Goal: Transaction & Acquisition: Purchase product/service

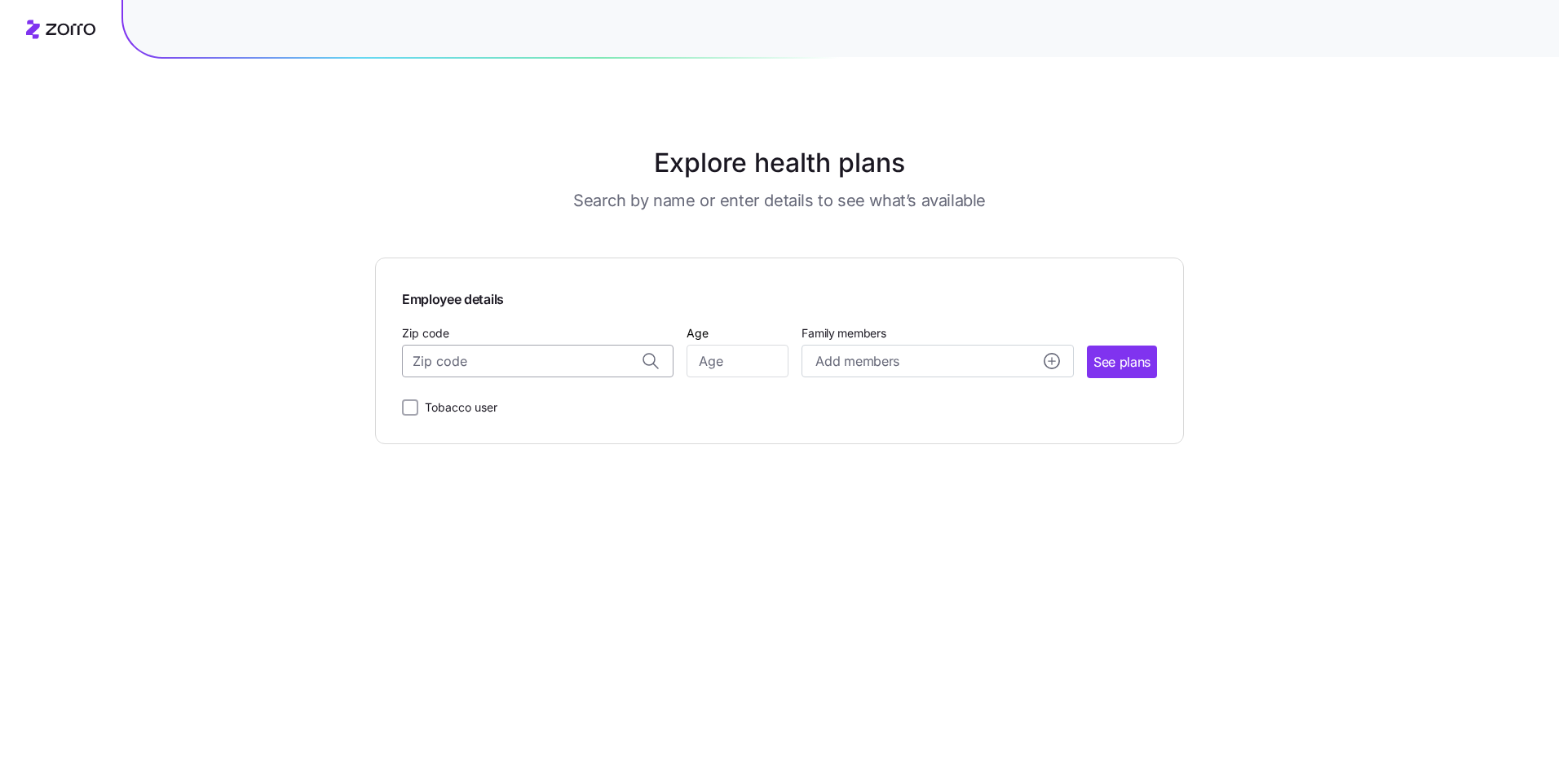
click at [603, 367] on input "Zip code" at bounding box center [538, 361] width 272 height 33
click at [570, 404] on span "10016, [US_STATE][GEOGRAPHIC_DATA], [GEOGRAPHIC_DATA]" at bounding box center [535, 404] width 229 height 21
type input "10016, [US_STATE][GEOGRAPHIC_DATA], [GEOGRAPHIC_DATA]"
click at [727, 357] on input "Age" at bounding box center [737, 361] width 102 height 33
type input "54"
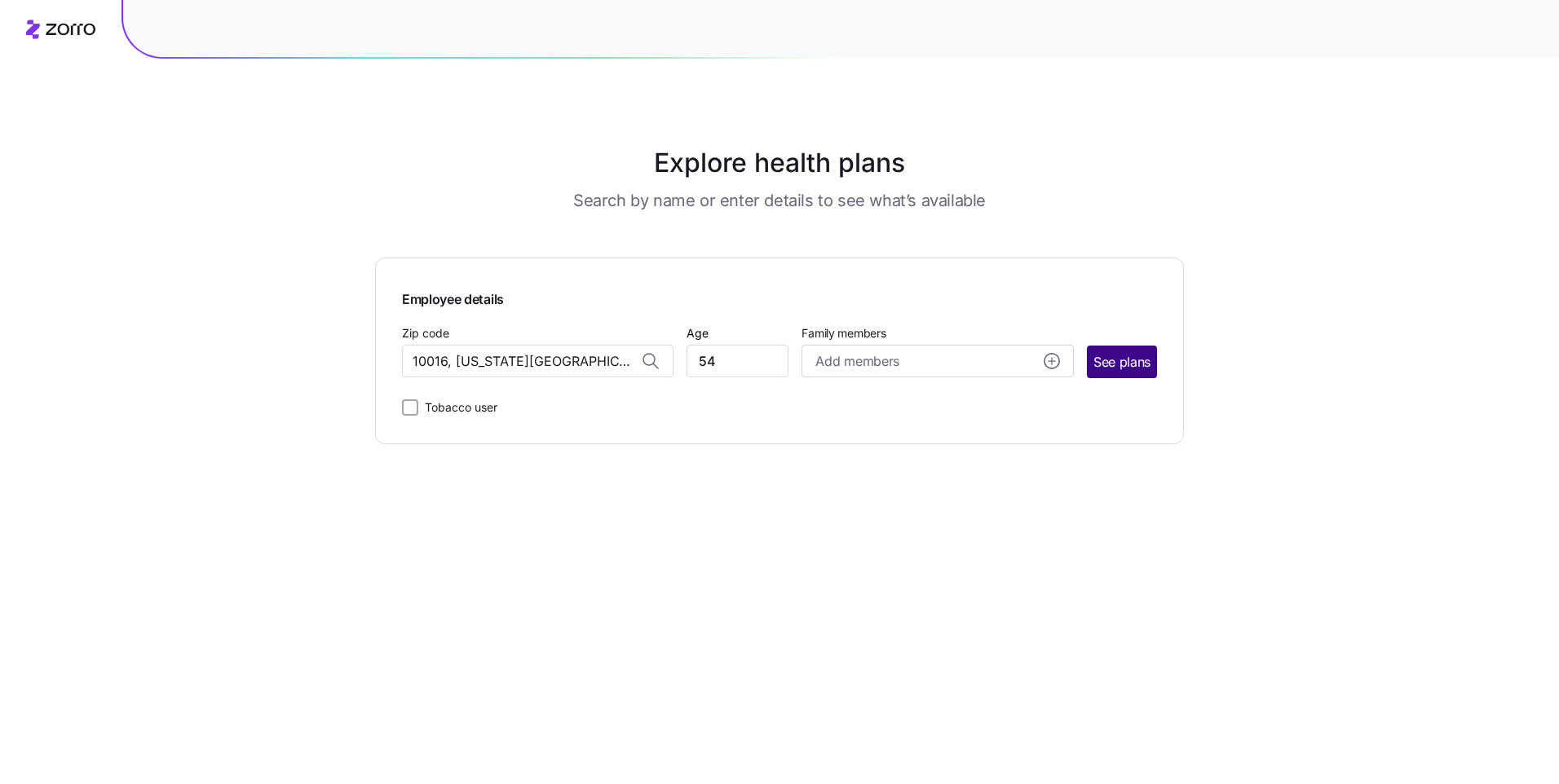
click at [1091, 359] on button "See plans" at bounding box center [1121, 362] width 70 height 33
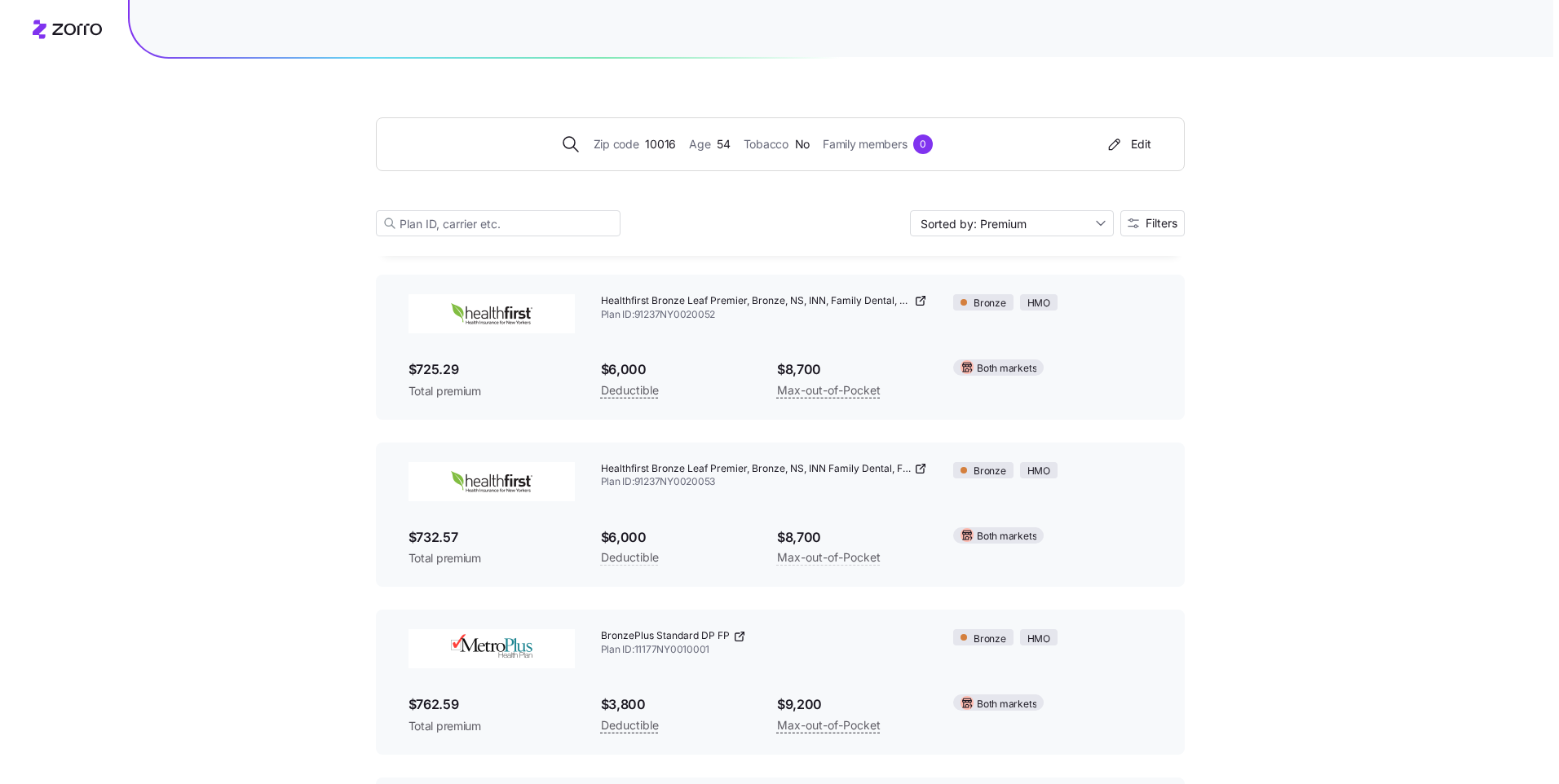
scroll to position [1088, 0]
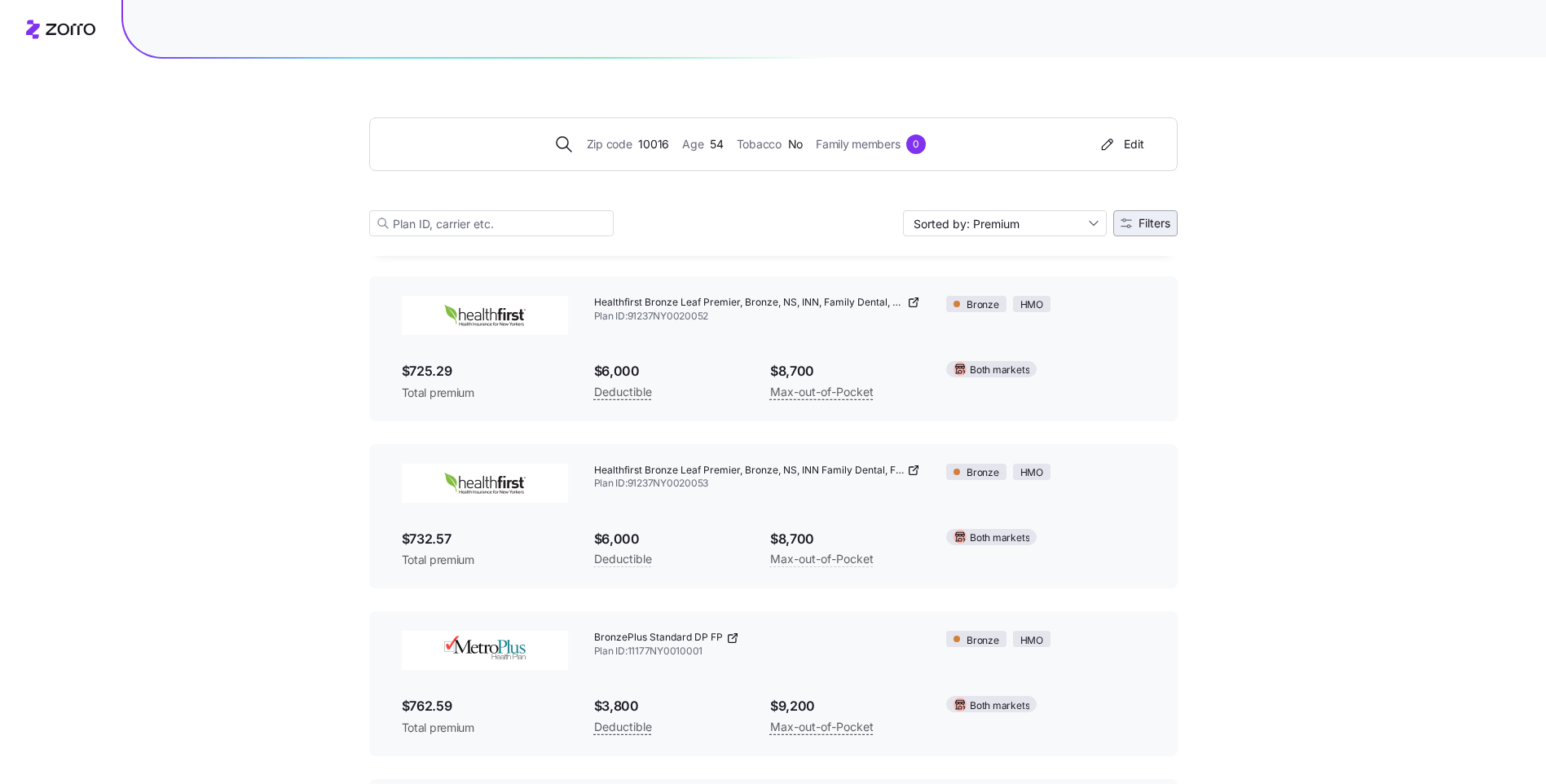
click at [1149, 229] on span "Filters" at bounding box center [1155, 223] width 32 height 12
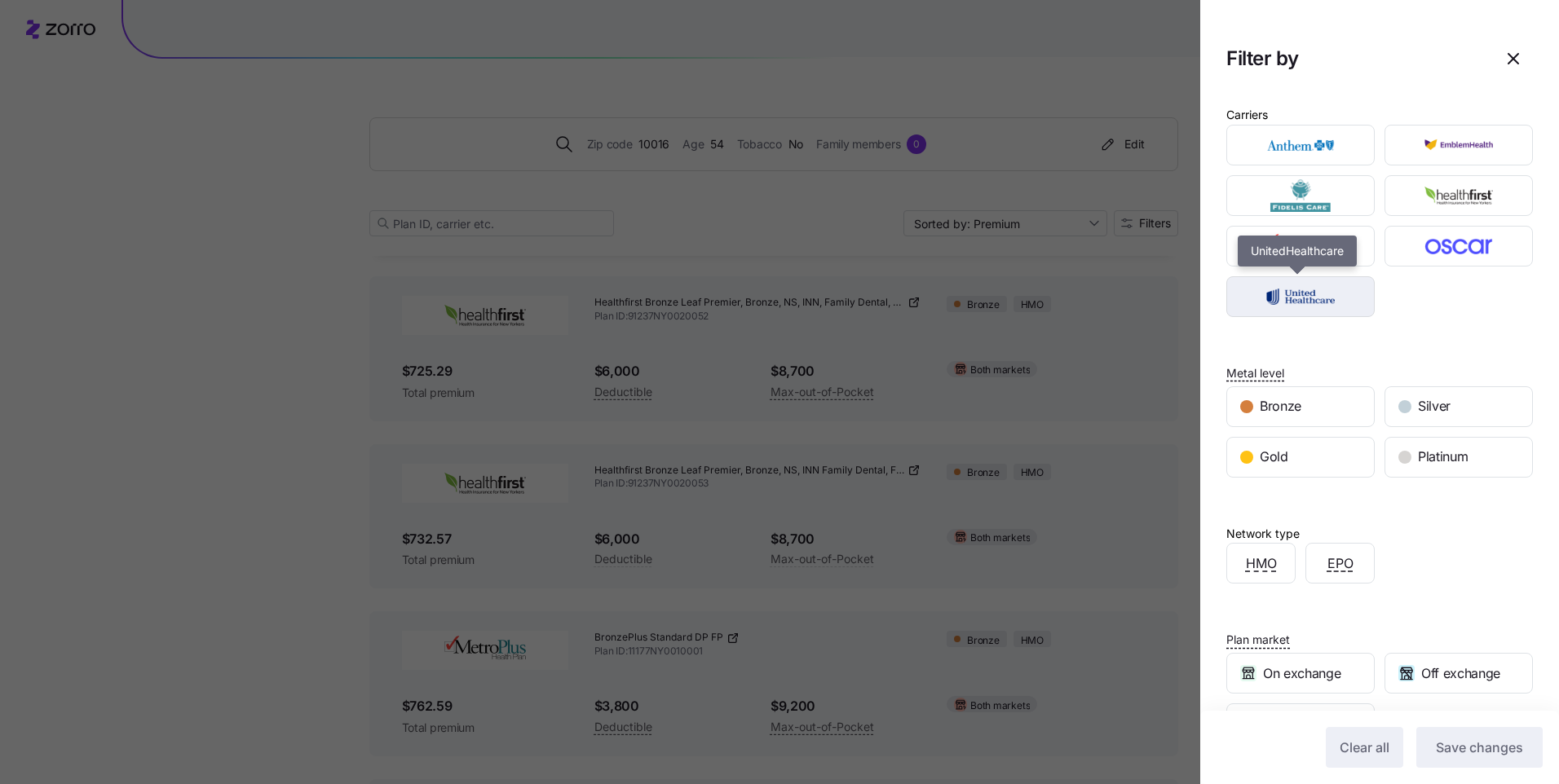
click at [1309, 297] on img "button" at bounding box center [1301, 296] width 120 height 33
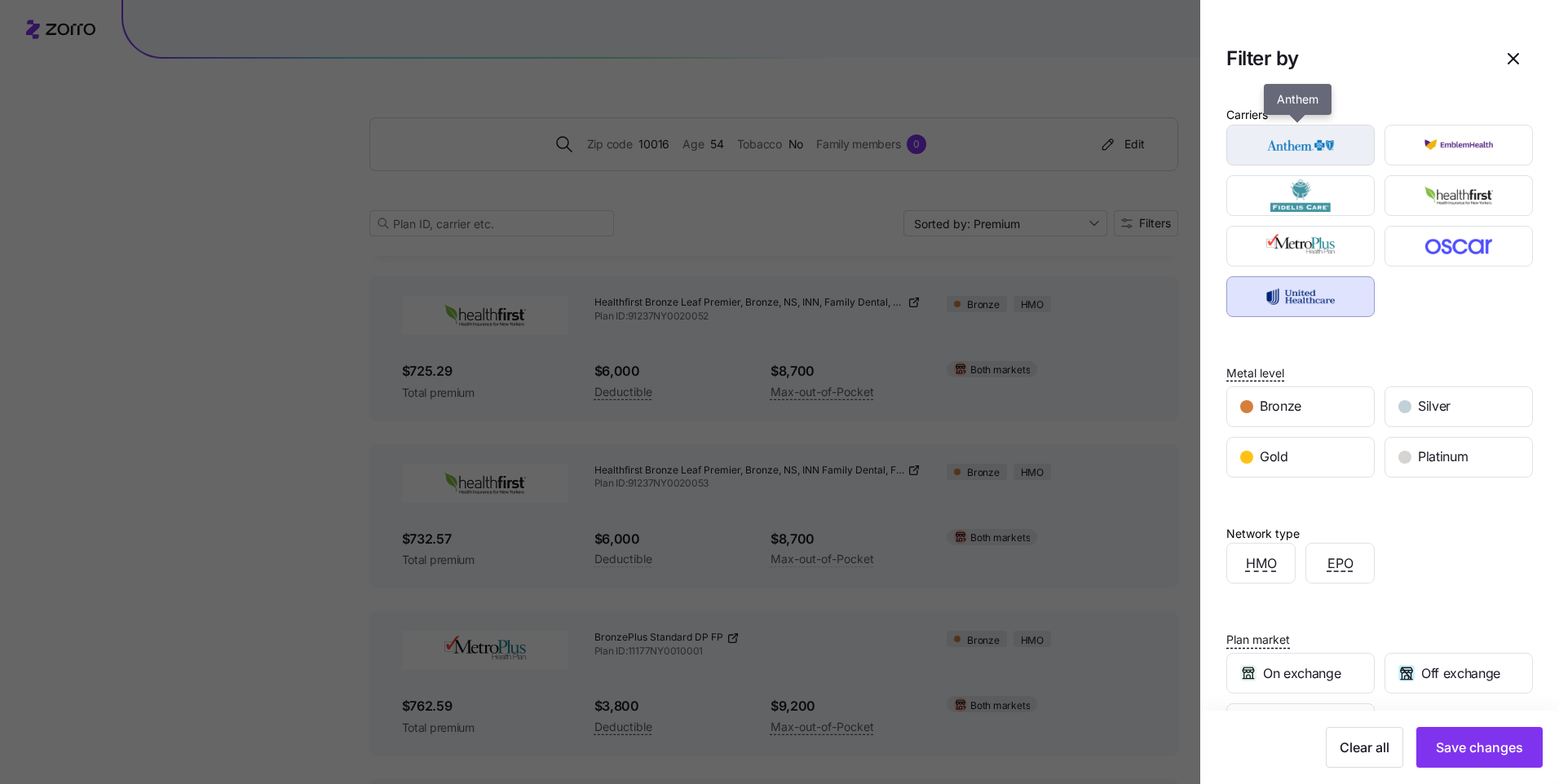
click at [1278, 133] on img "button" at bounding box center [1301, 145] width 120 height 33
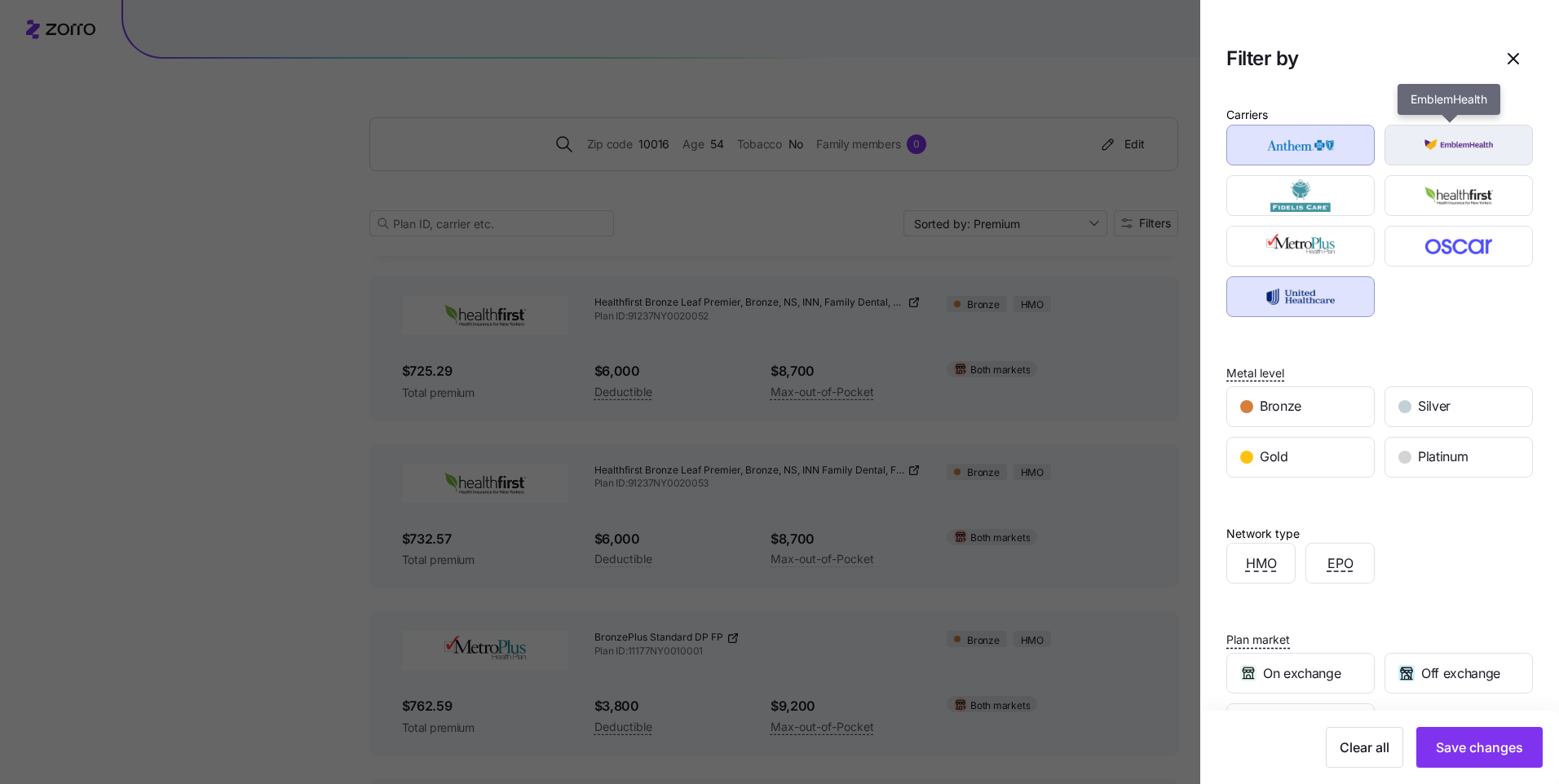
click at [1446, 144] on img "button" at bounding box center [1459, 145] width 120 height 33
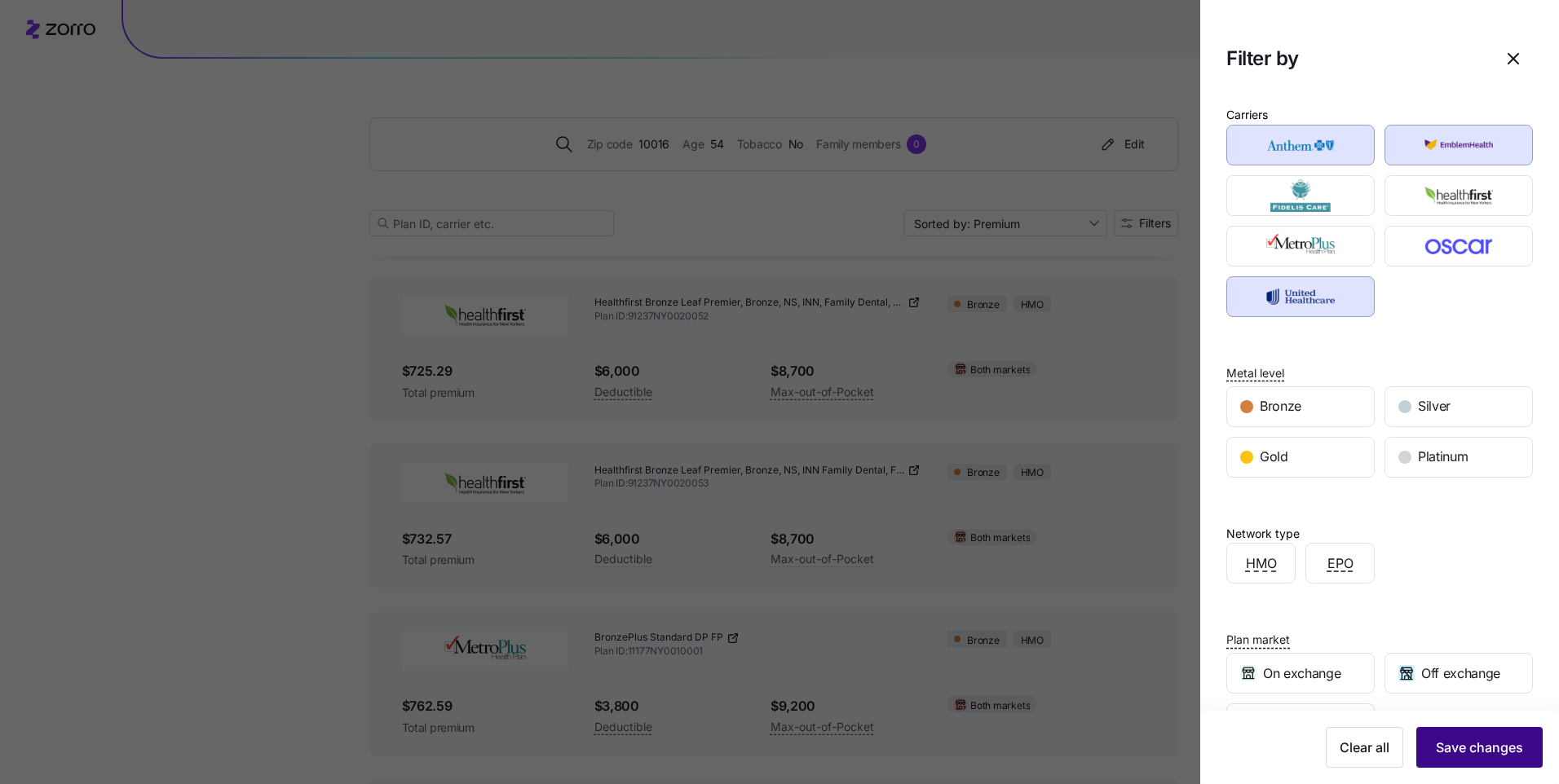
click at [1477, 759] on button "Save changes" at bounding box center [1479, 747] width 126 height 41
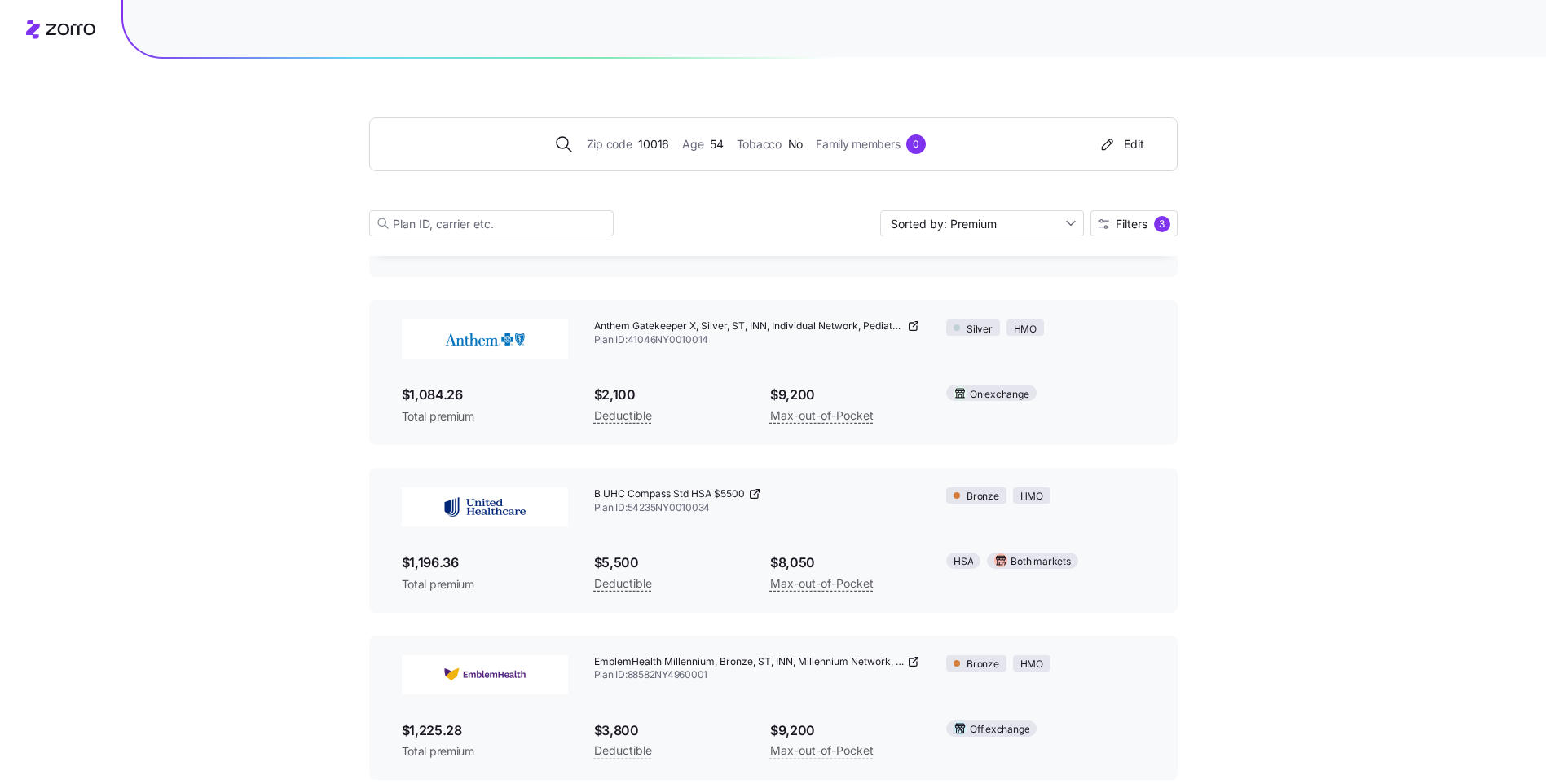
scroll to position [815, 0]
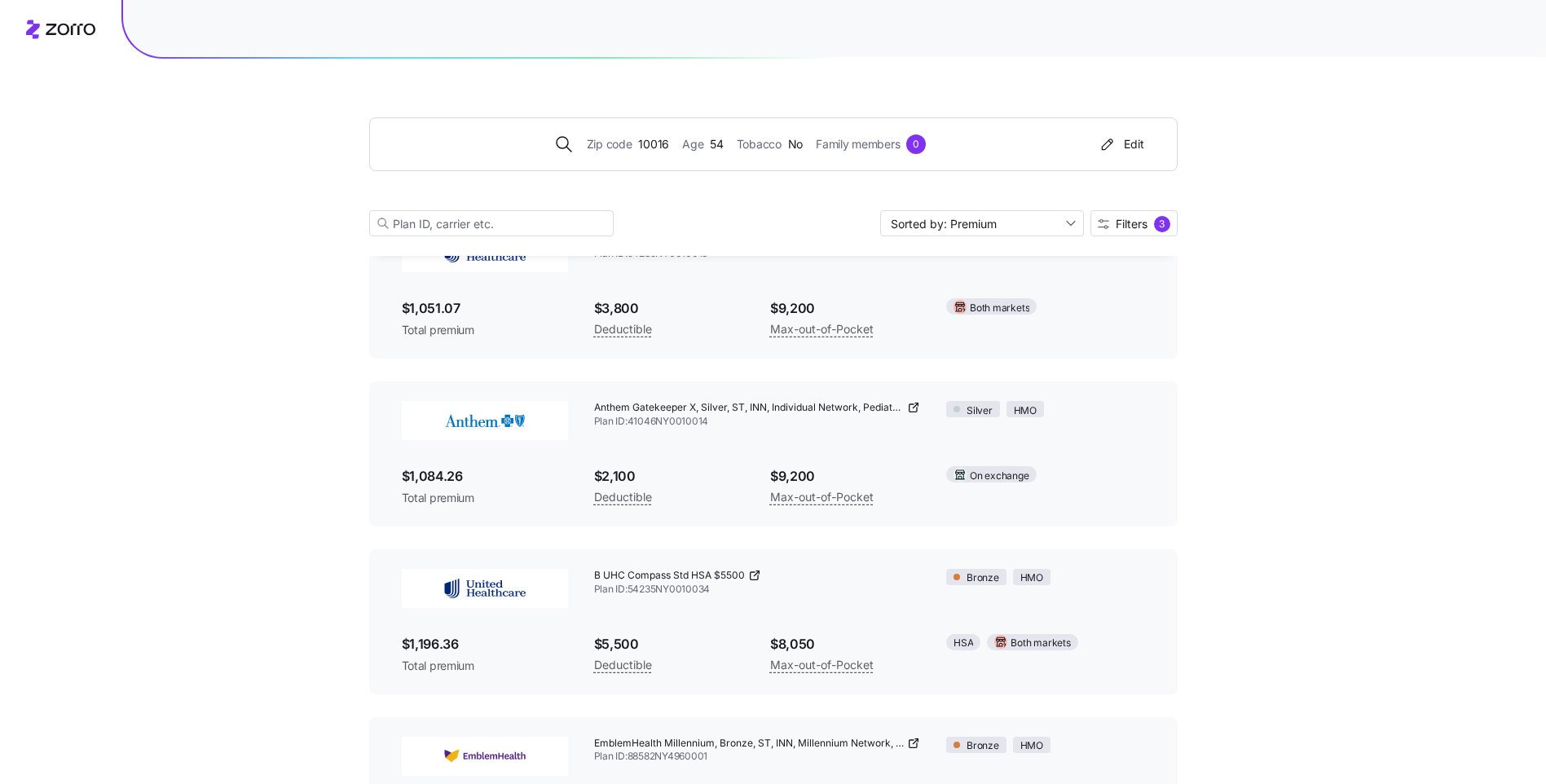
click at [442, 480] on span "$1,084.26" at bounding box center [485, 476] width 166 height 21
click at [444, 495] on span "Total premium" at bounding box center [485, 497] width 166 height 16
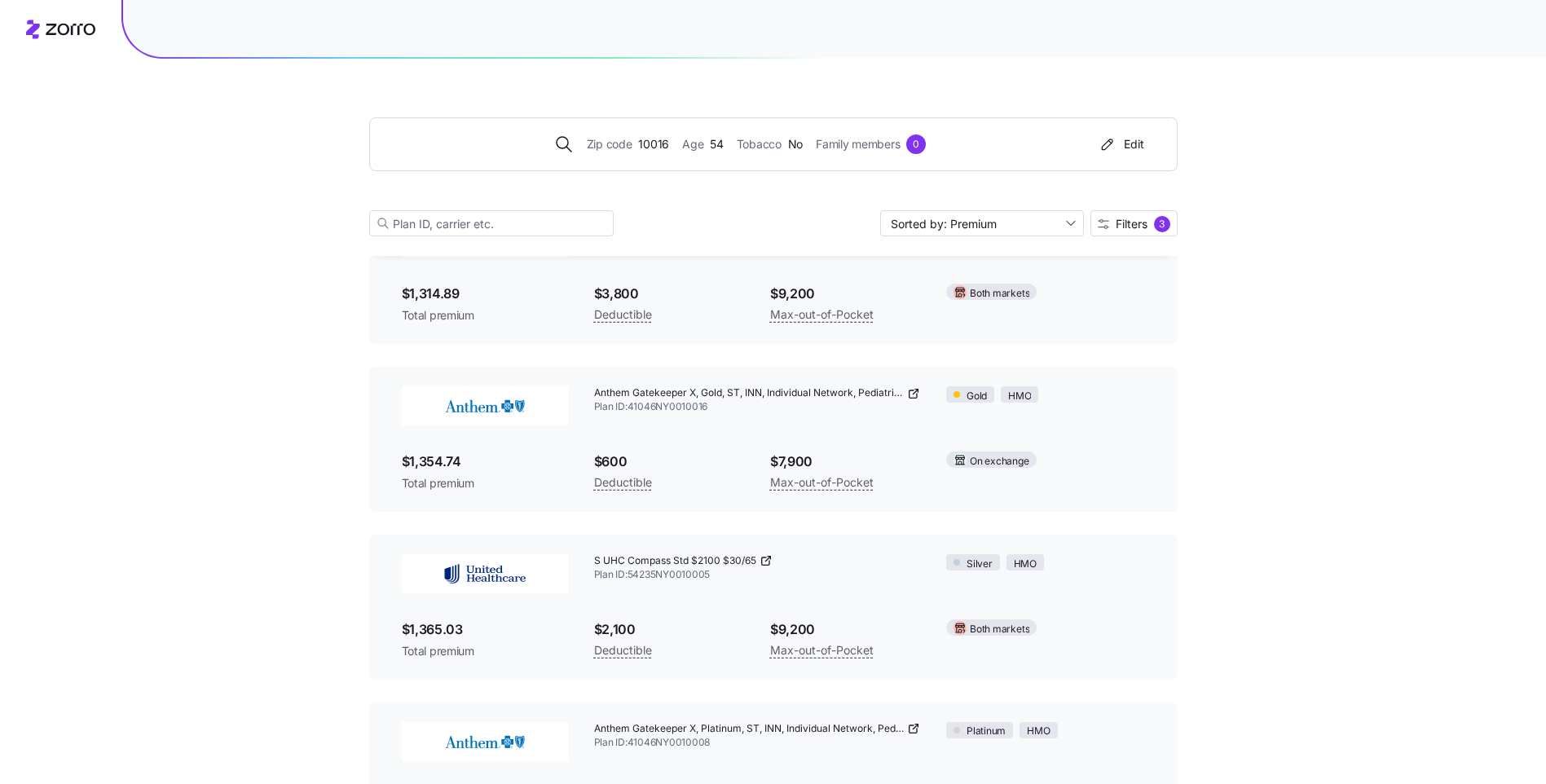
scroll to position [2363, 0]
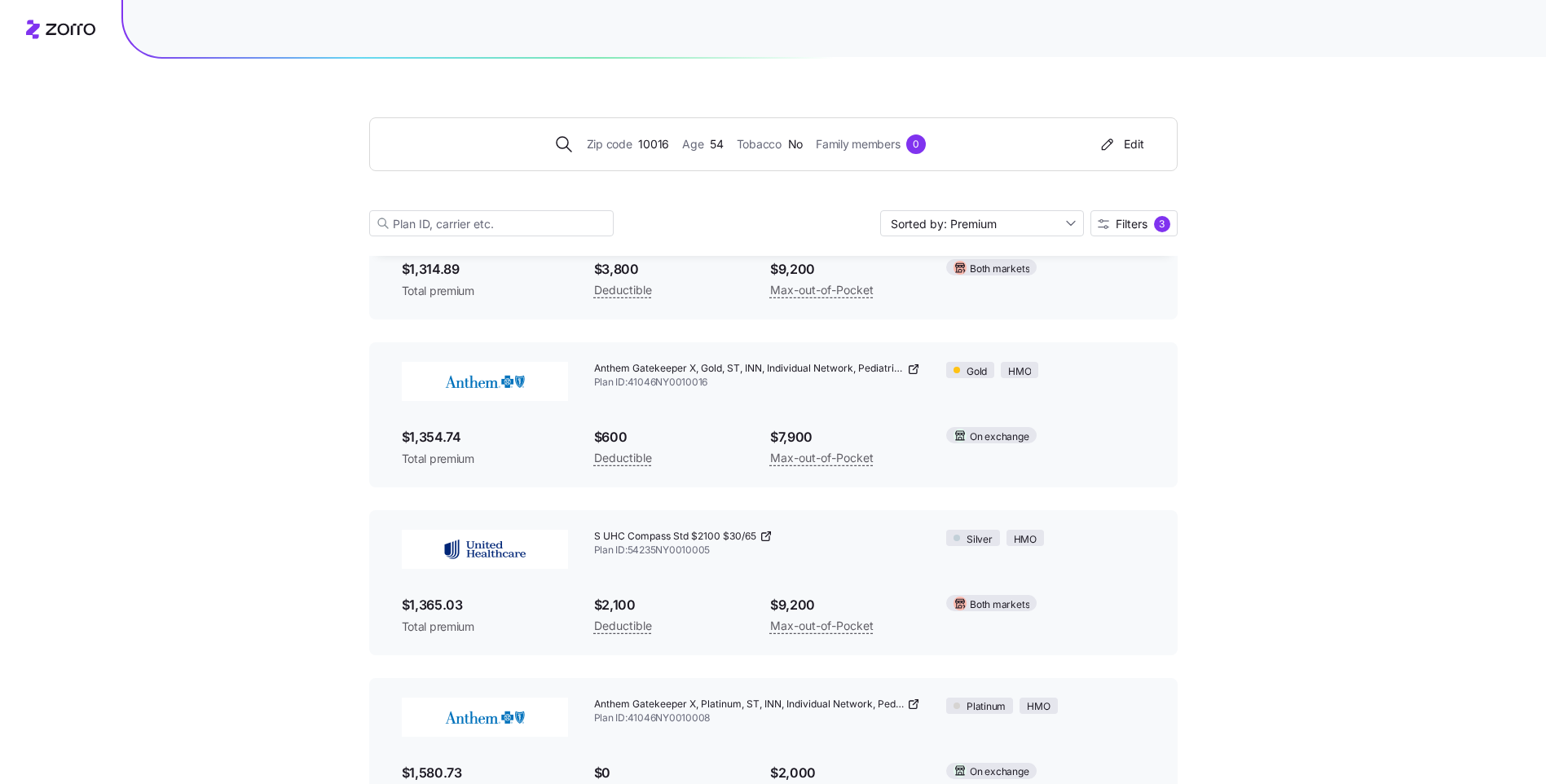
click at [910, 368] on icon at bounding box center [914, 369] width 13 height 13
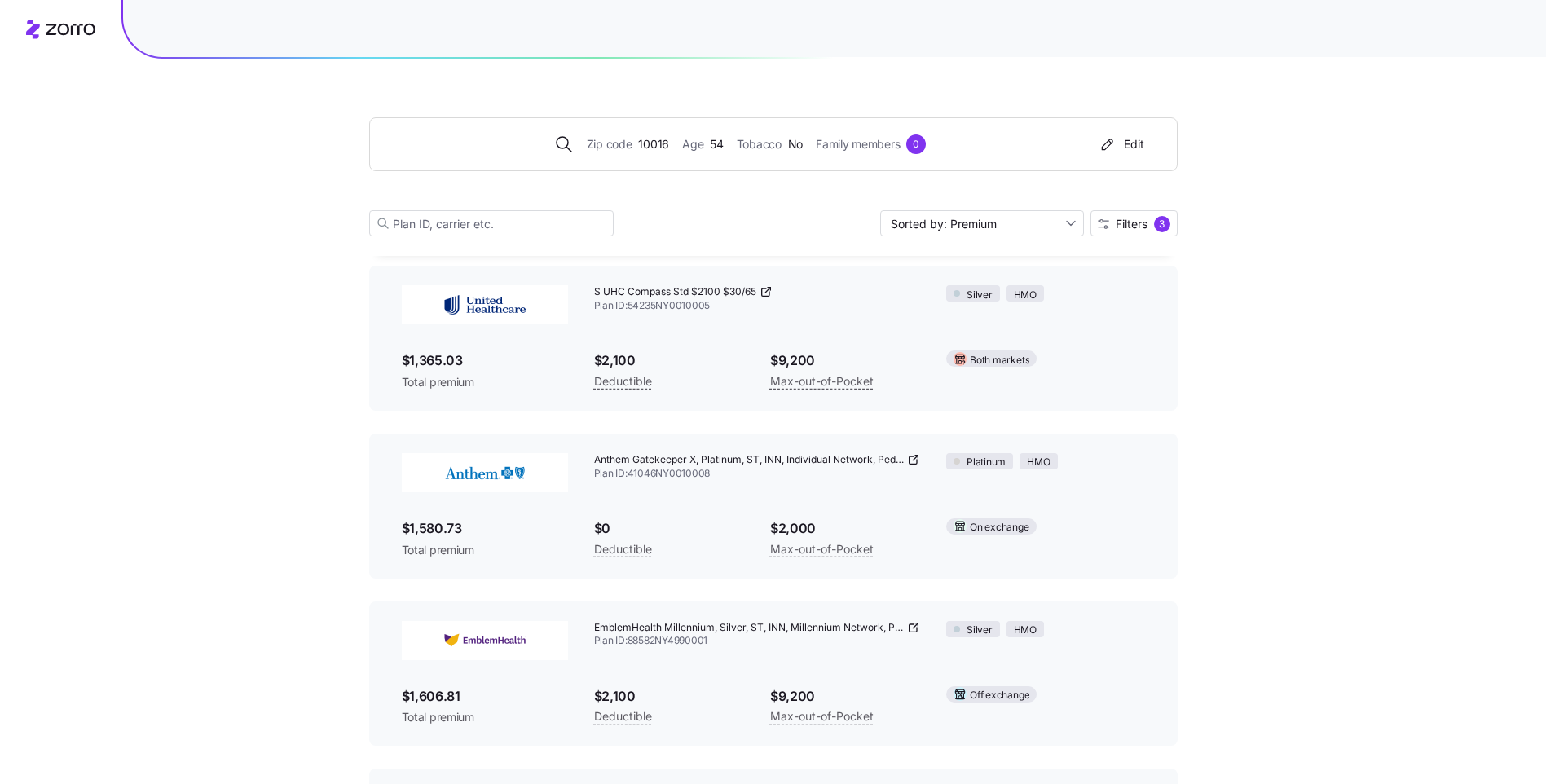
scroll to position [2689, 0]
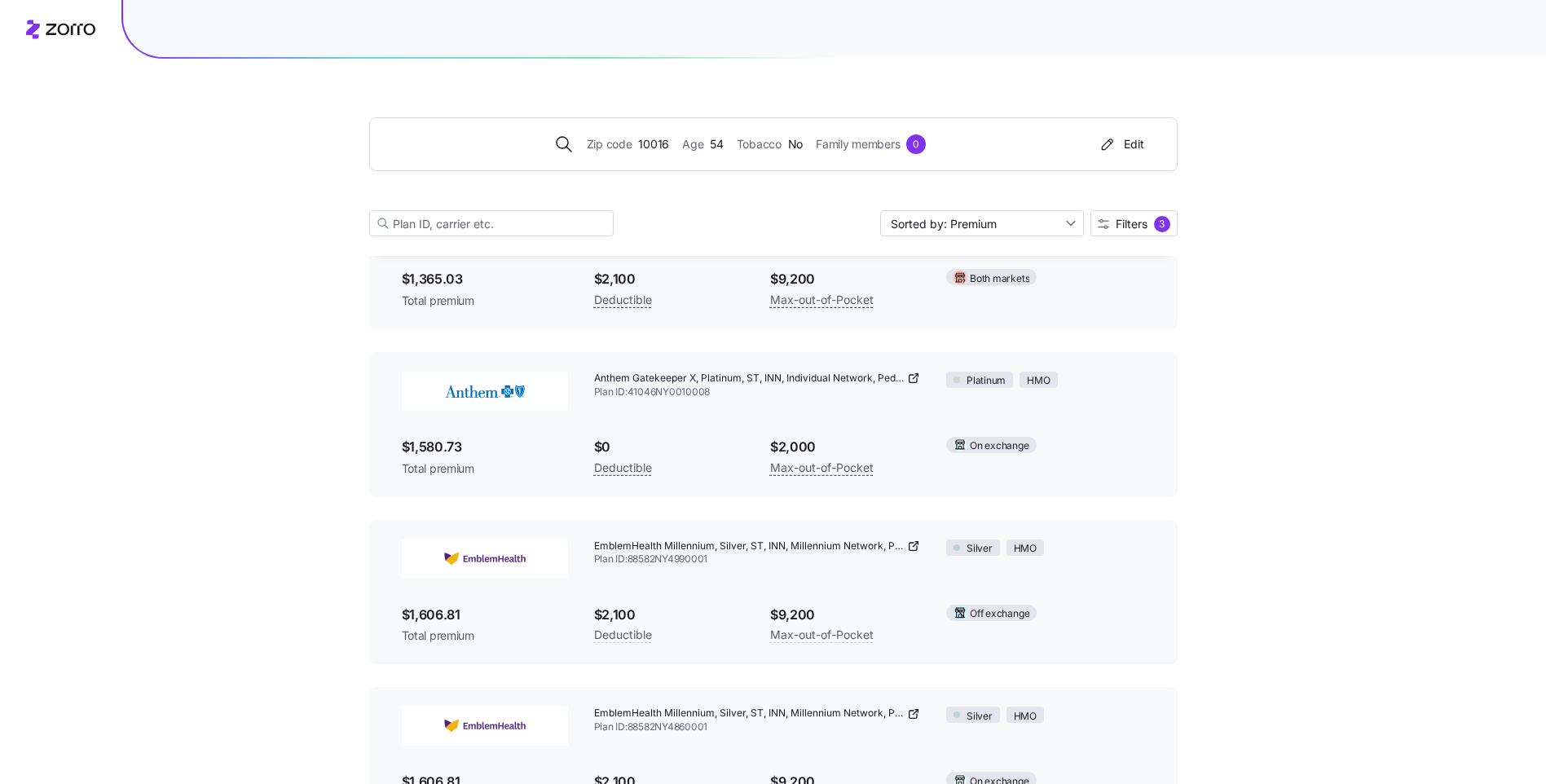
click at [911, 374] on icon at bounding box center [914, 378] width 13 height 13
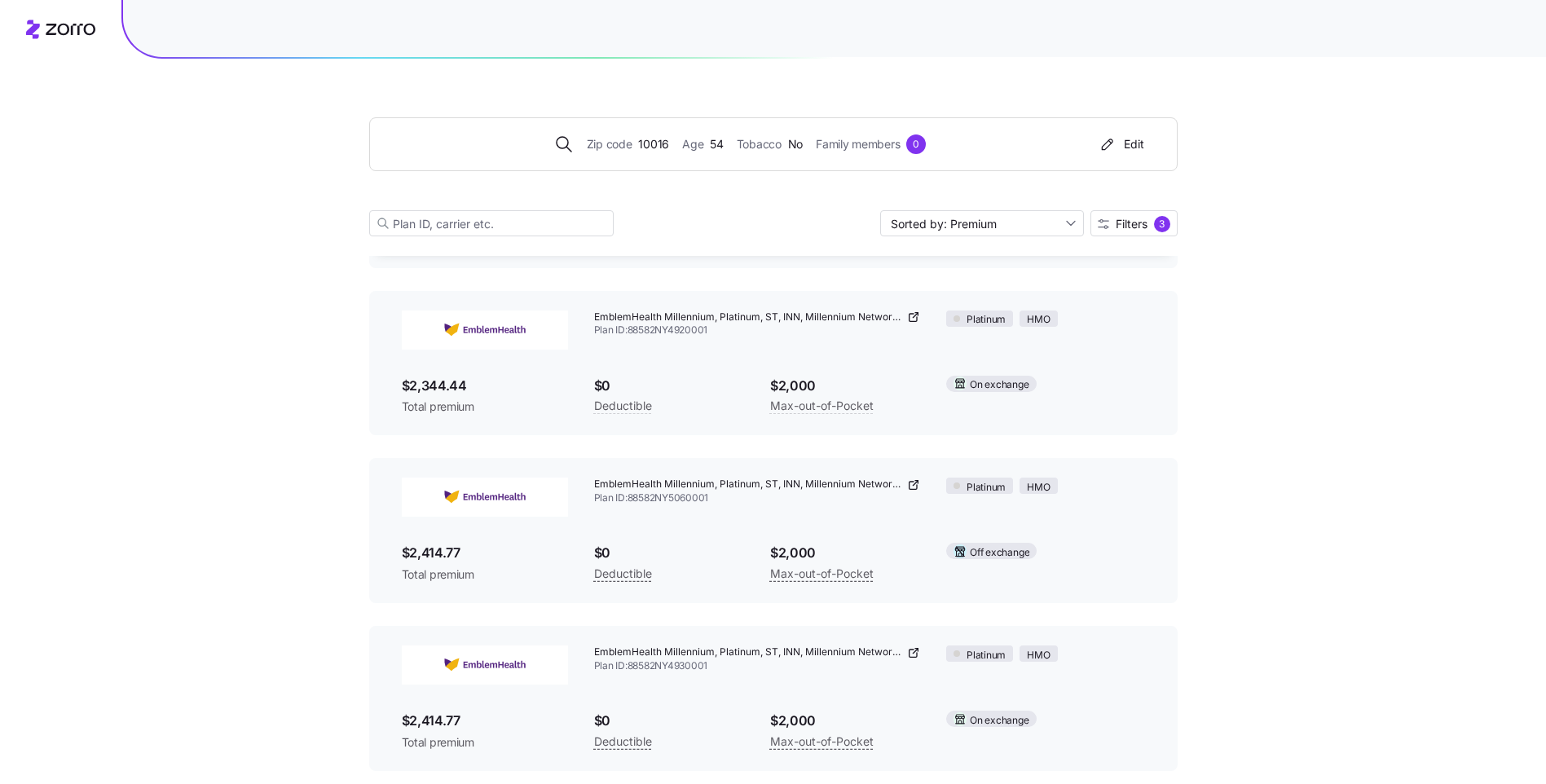
scroll to position [5610, 0]
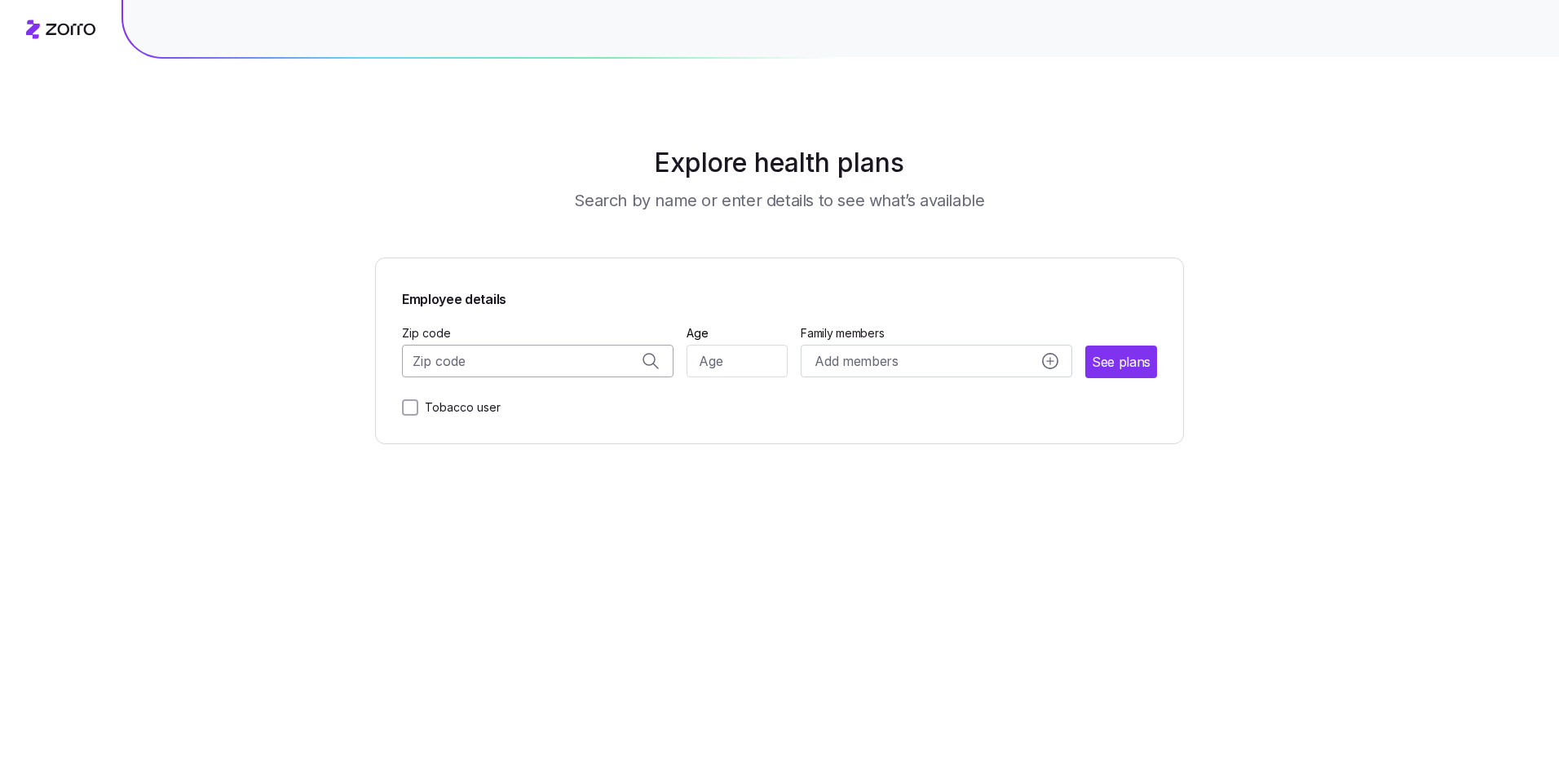
click at [480, 369] on input "Zip code" at bounding box center [538, 361] width 272 height 33
type input "10016"
click at [463, 355] on input "Zip code" at bounding box center [538, 361] width 272 height 33
click at [466, 405] on span "10016, [US_STATE][GEOGRAPHIC_DATA], [GEOGRAPHIC_DATA]" at bounding box center [535, 404] width 229 height 21
type input "10016, [US_STATE][GEOGRAPHIC_DATA], [GEOGRAPHIC_DATA]"
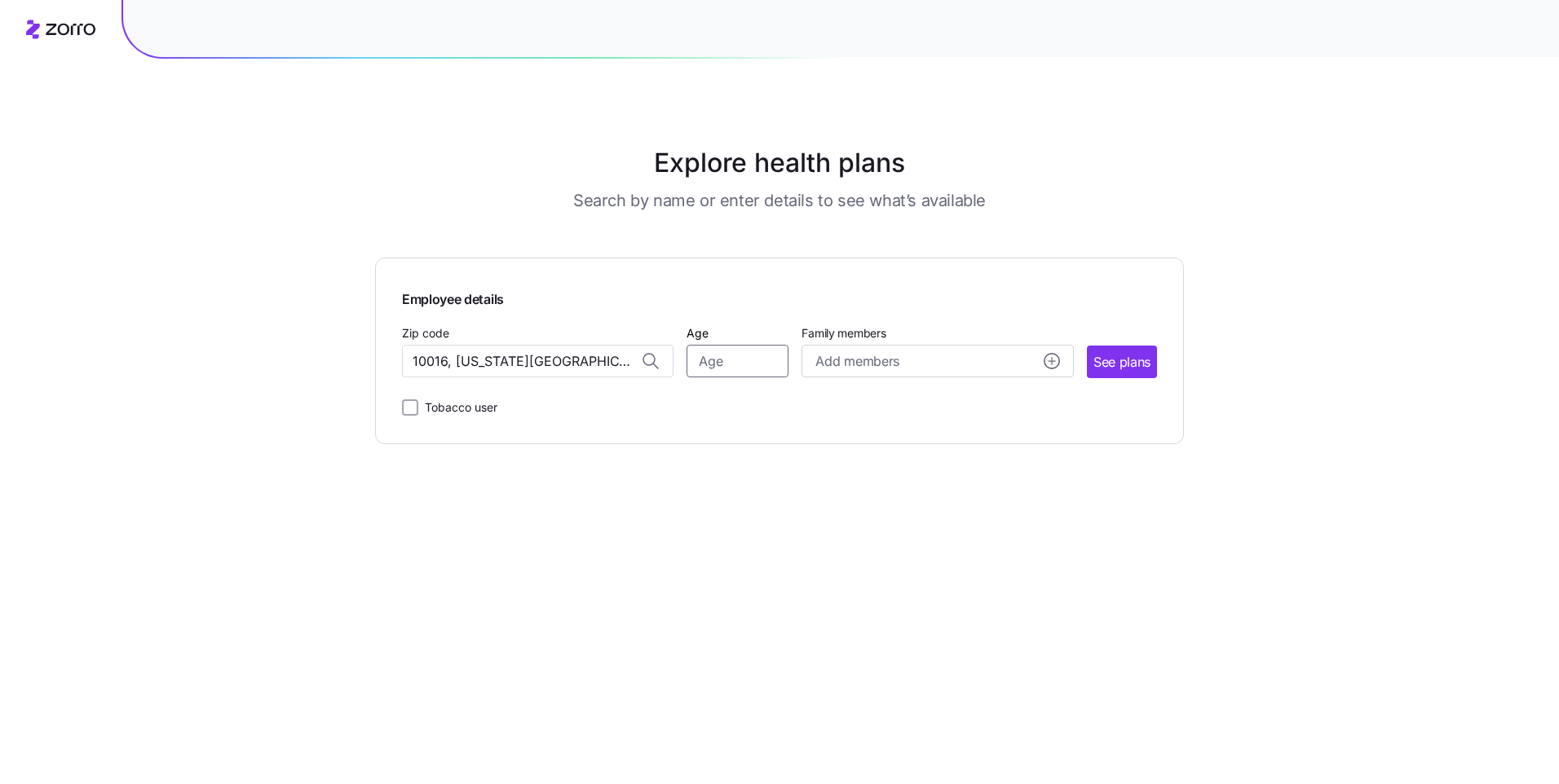
click at [744, 363] on input "Age" at bounding box center [737, 361] width 102 height 33
type input "54"
click at [1102, 360] on span "See plans" at bounding box center [1122, 362] width 57 height 21
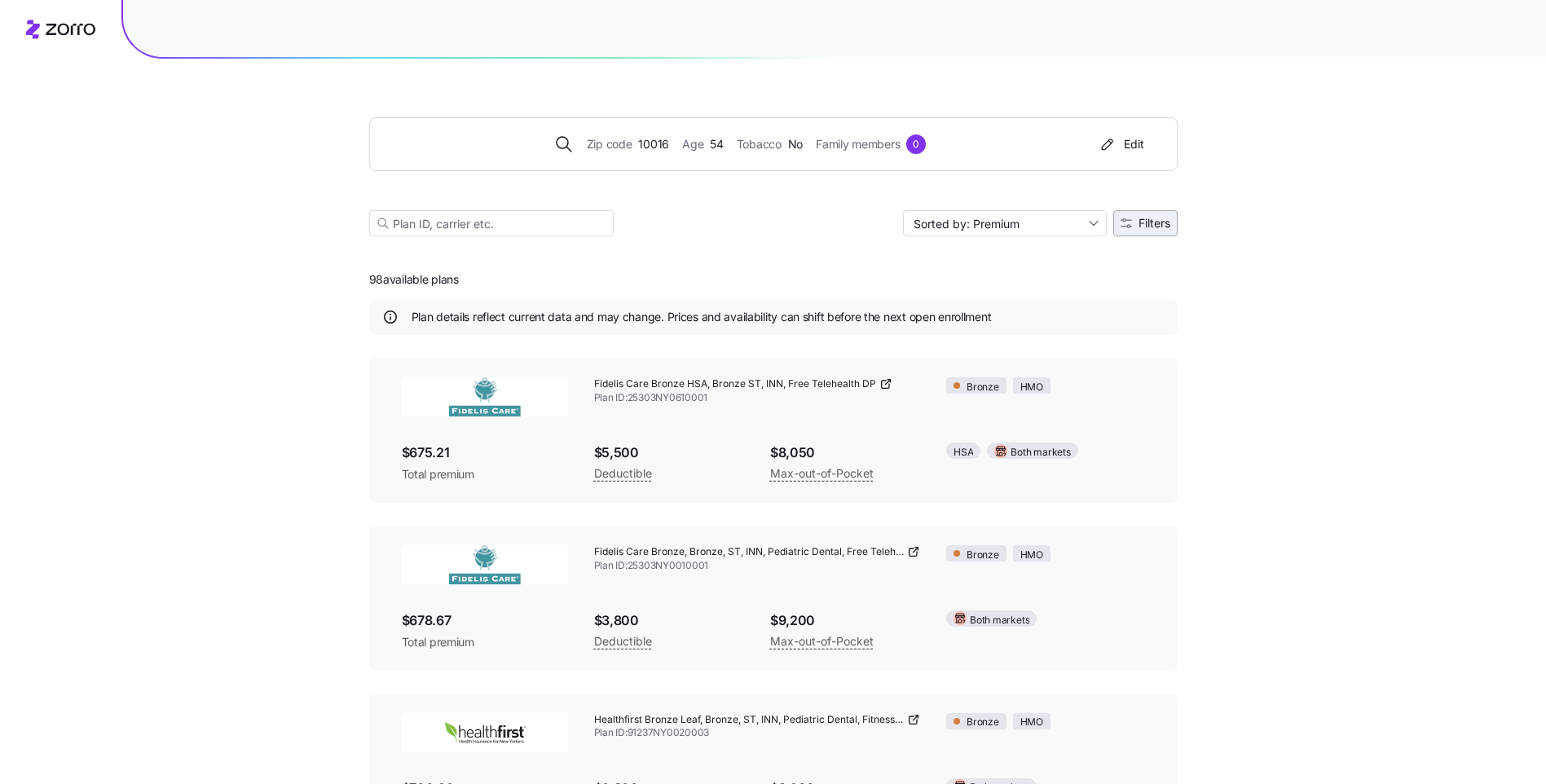
click at [1150, 225] on span "Filters" at bounding box center [1155, 223] width 32 height 12
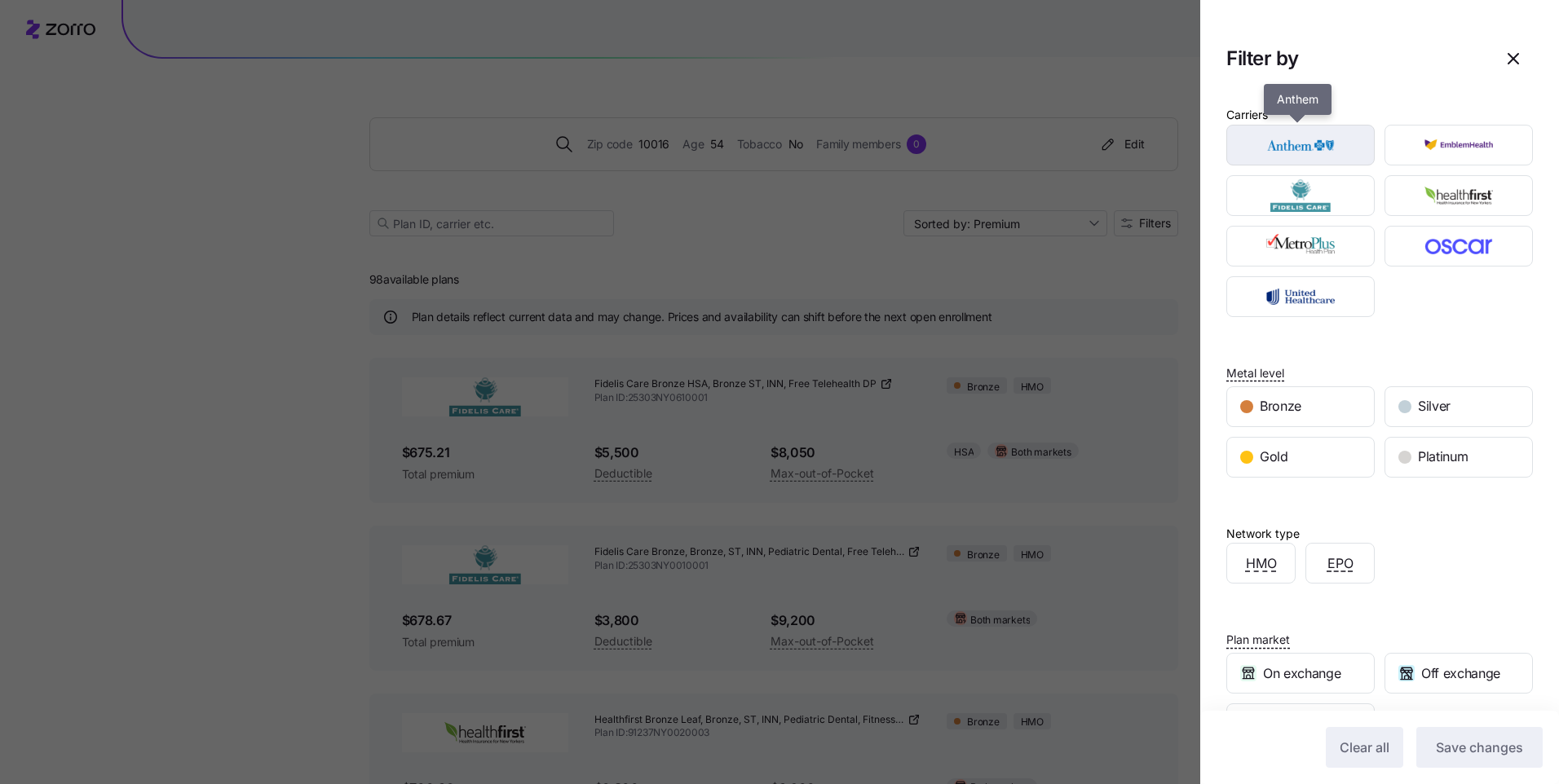
click at [1278, 161] on img "button" at bounding box center [1301, 145] width 120 height 33
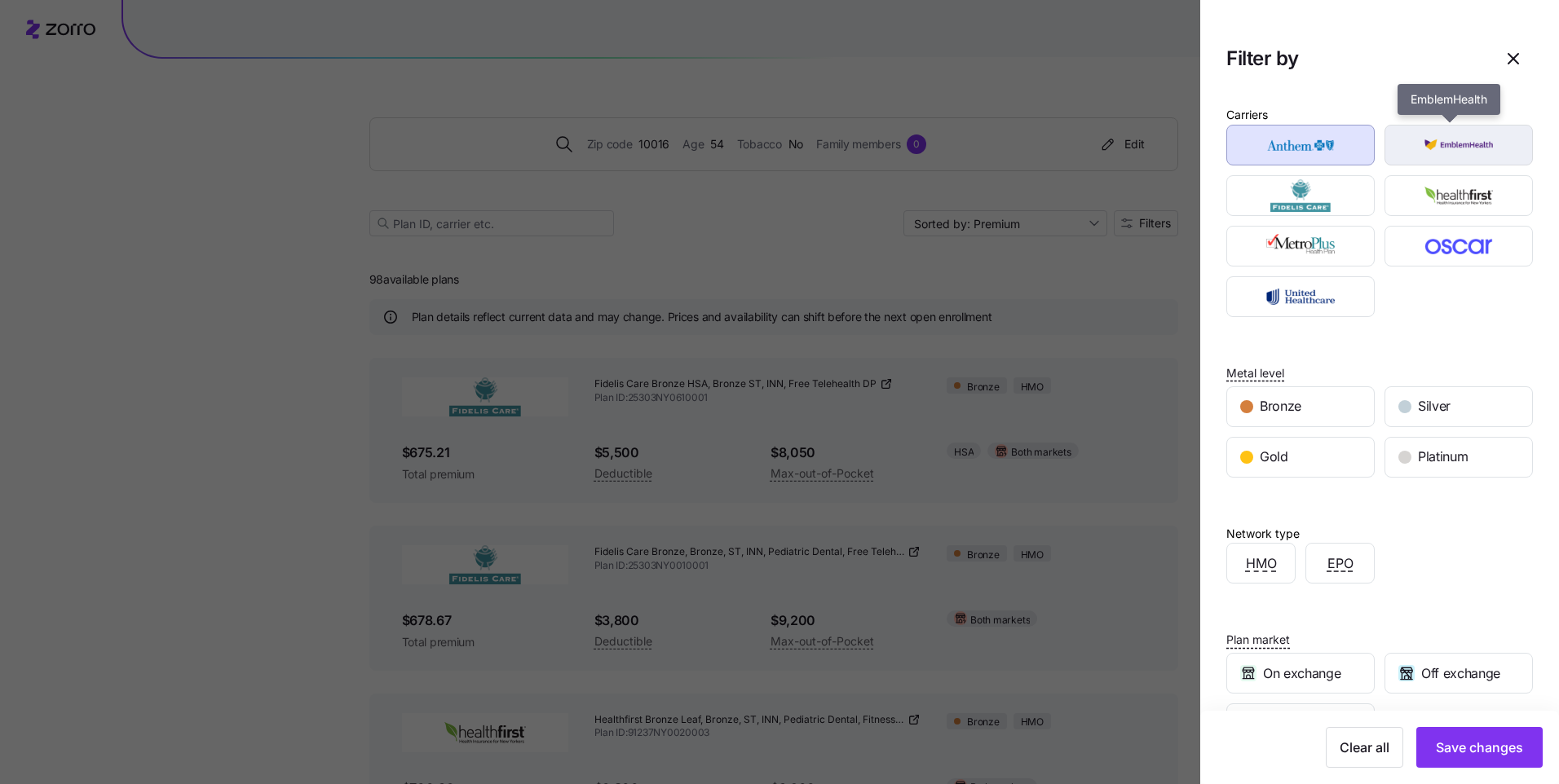
click at [1451, 150] on img "button" at bounding box center [1459, 145] width 120 height 33
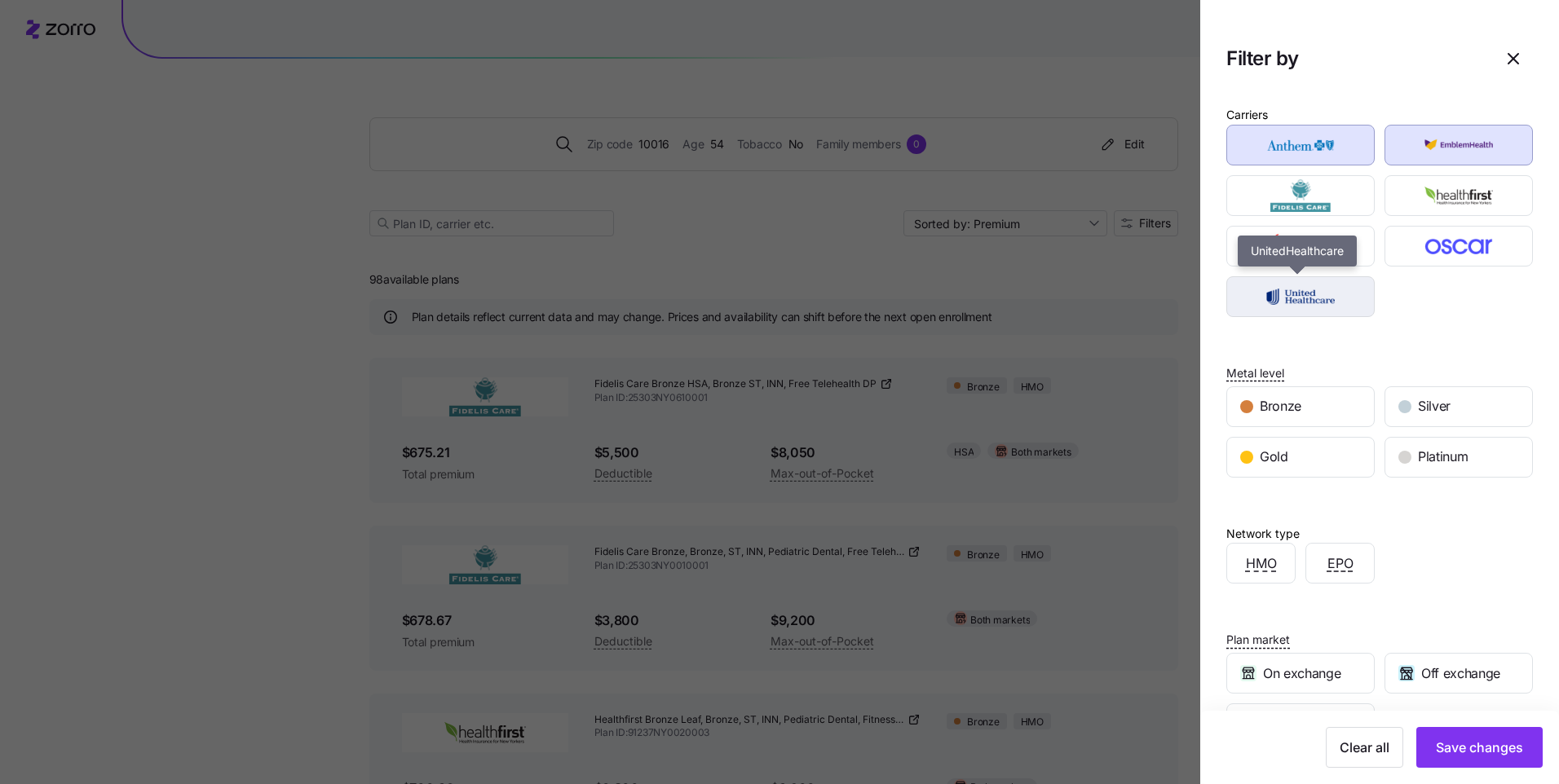
click at [1296, 301] on img "button" at bounding box center [1301, 296] width 120 height 33
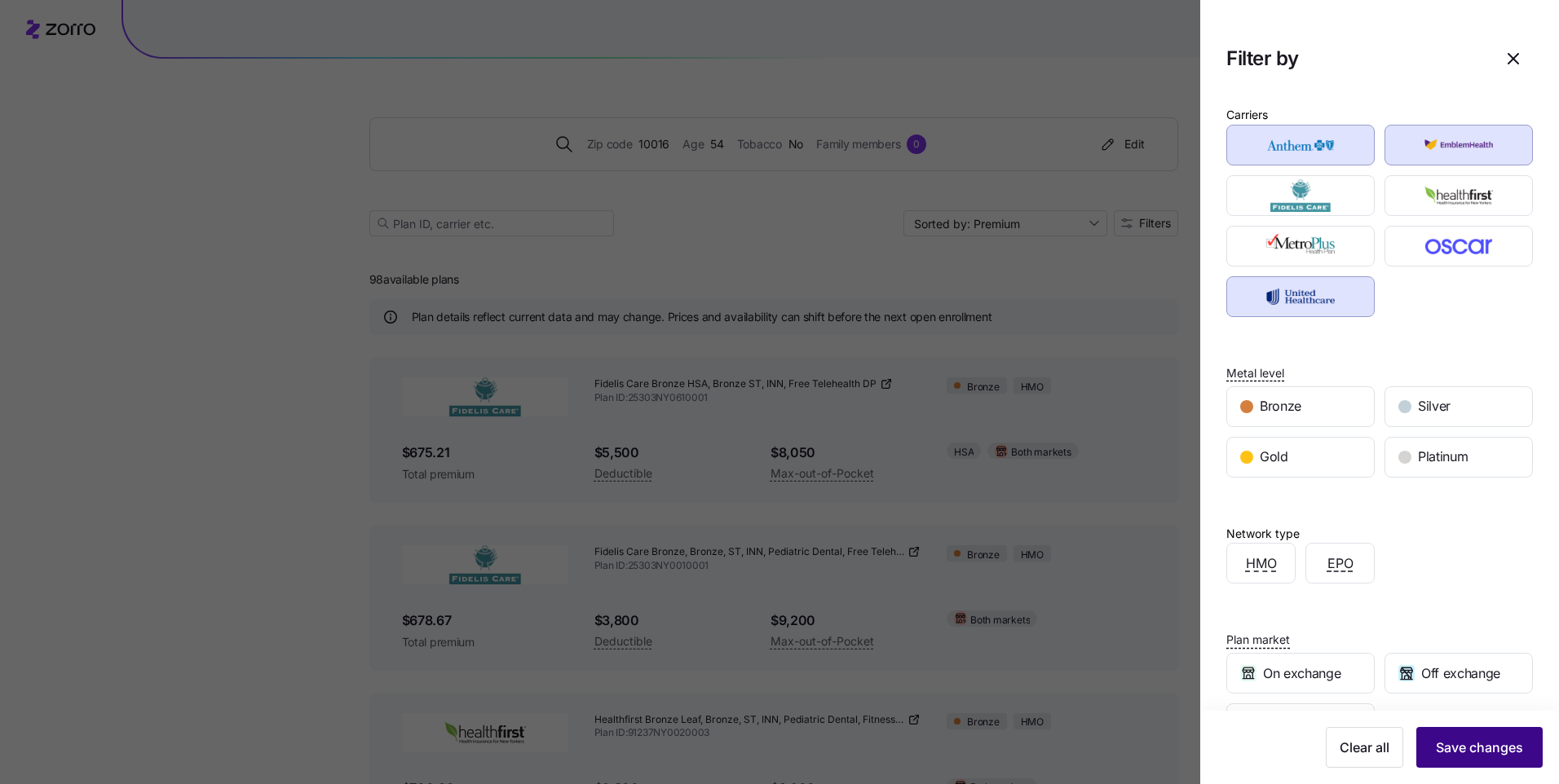
click at [1463, 749] on span "Save changes" at bounding box center [1479, 747] width 88 height 20
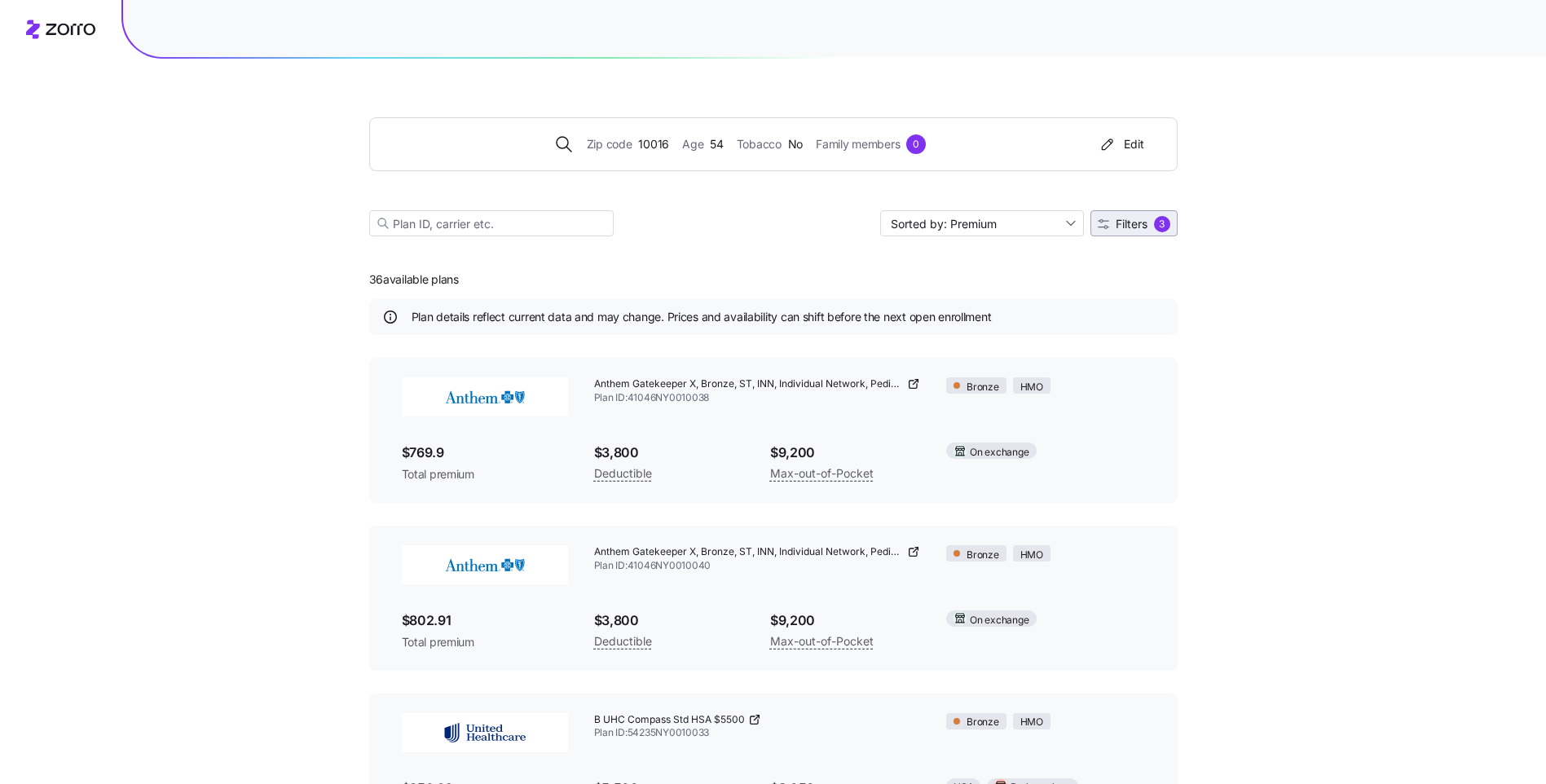
click at [1139, 220] on span "Filters" at bounding box center [1132, 224] width 32 height 12
